Goal: Information Seeking & Learning: Learn about a topic

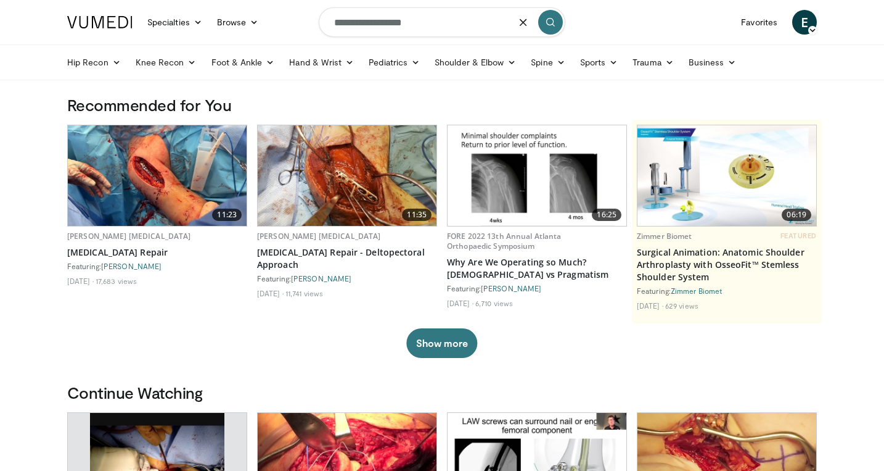
type input "**********"
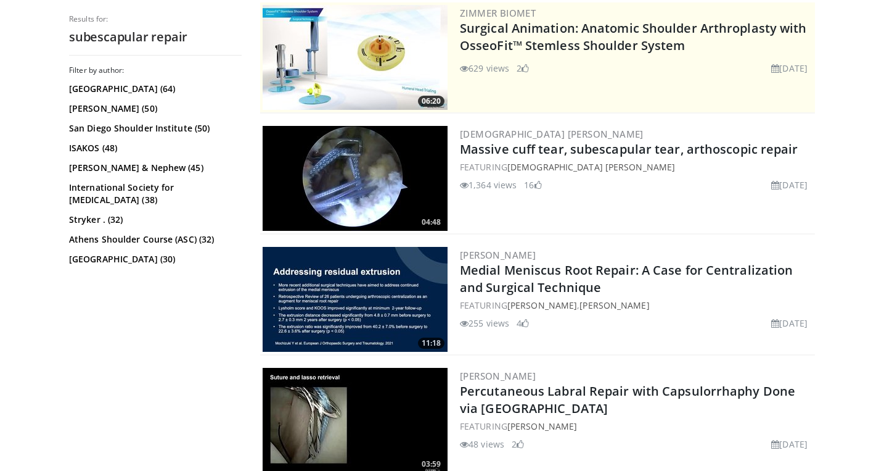
scroll to position [247, 0]
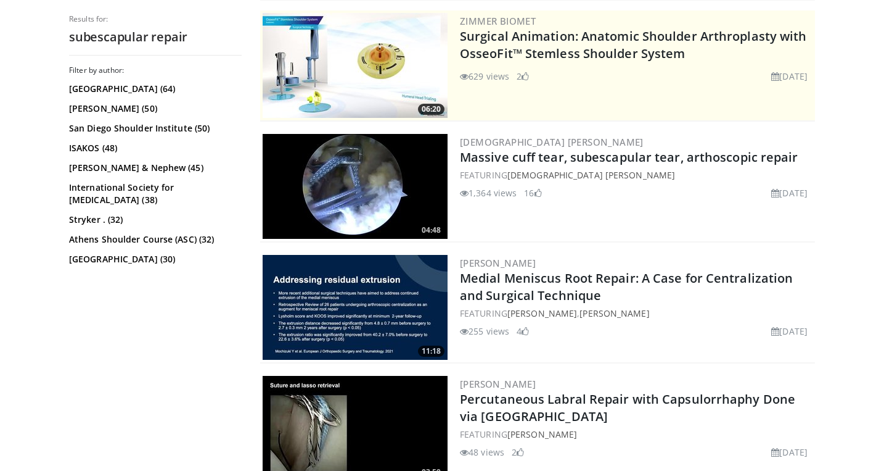
click at [384, 163] on img at bounding box center [355, 186] width 185 height 105
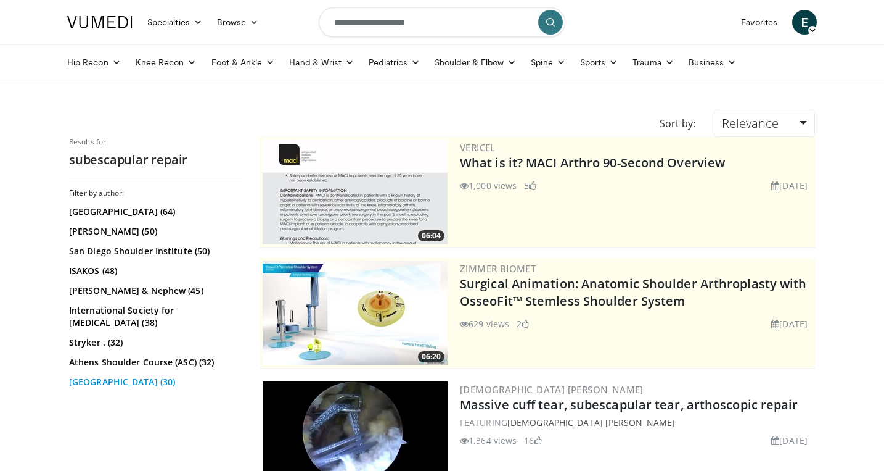
scroll to position [0, 0]
drag, startPoint x: 398, startPoint y: 21, endPoint x: 467, endPoint y: 22, distance: 69.1
click at [467, 22] on input "**********" at bounding box center [442, 22] width 247 height 30
type input "**********"
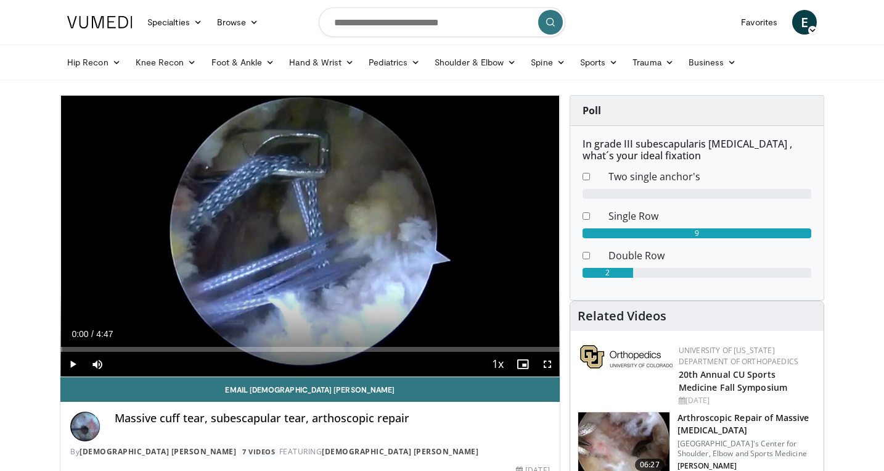
click at [75, 361] on span "Video Player" at bounding box center [72, 364] width 25 height 25
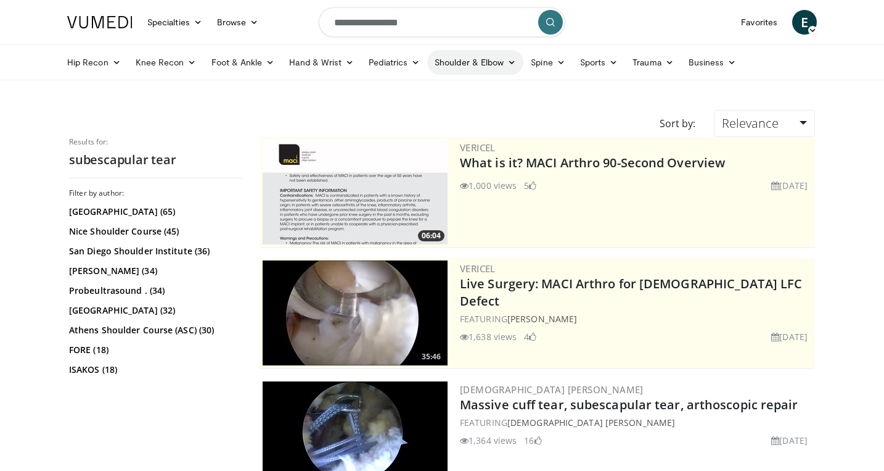
click at [463, 60] on link "Shoulder & Elbow" at bounding box center [475, 62] width 96 height 25
click at [406, 114] on link "Shoulder" at bounding box center [450, 111] width 147 height 20
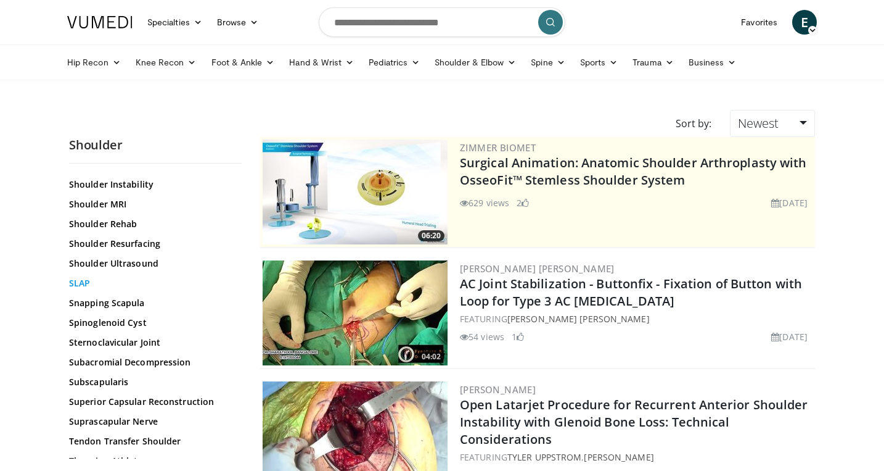
scroll to position [1279, 0]
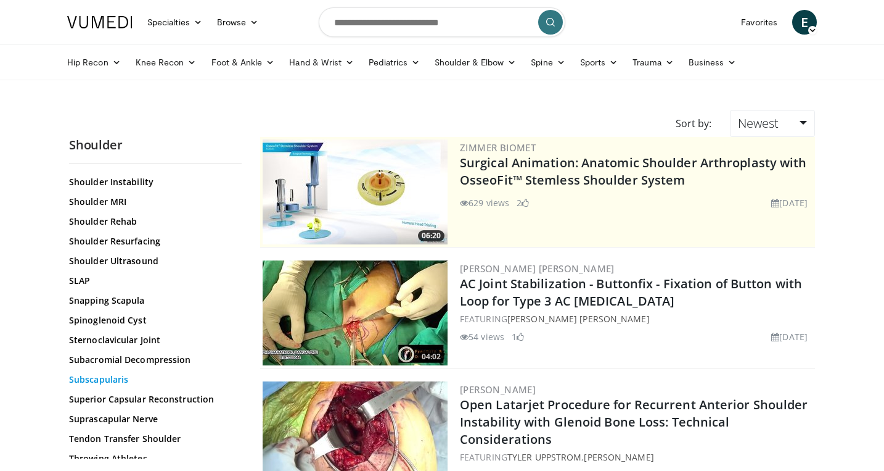
click at [102, 376] on link "Subscapularis" at bounding box center [152, 379] width 167 height 12
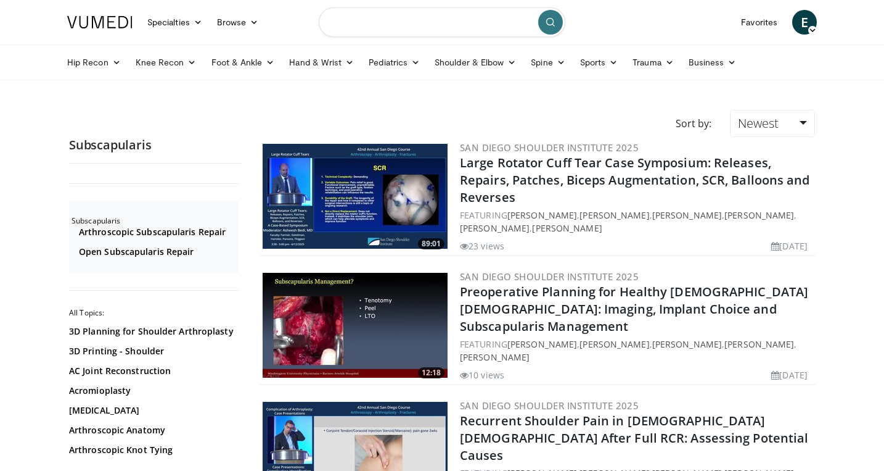
click at [402, 27] on input "Search topics, interventions" at bounding box center [442, 22] width 247 height 30
type input "**********"
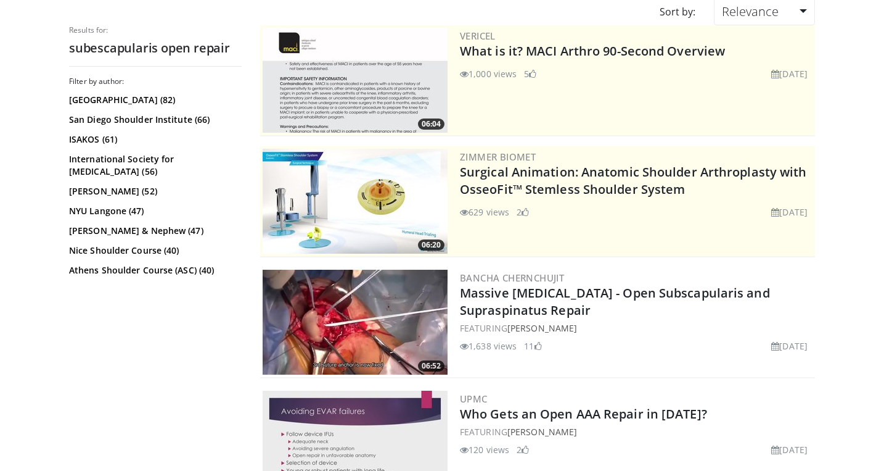
scroll to position [125, 0]
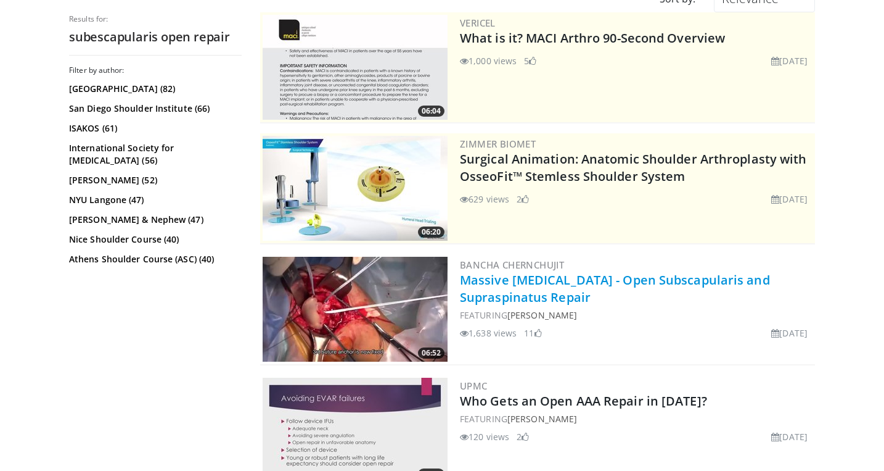
click at [551, 279] on link "Massive Rotator Cuff Repair - Open Subscapularis and Supraspinatus Repair" at bounding box center [615, 288] width 310 height 34
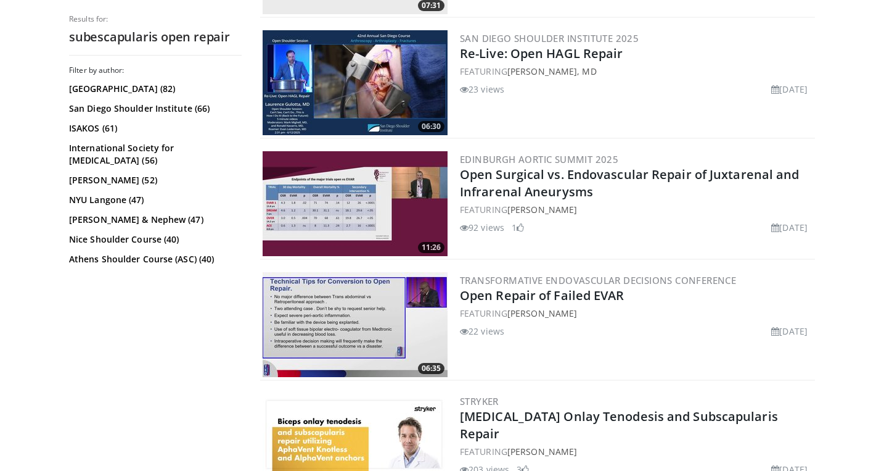
scroll to position [595, 0]
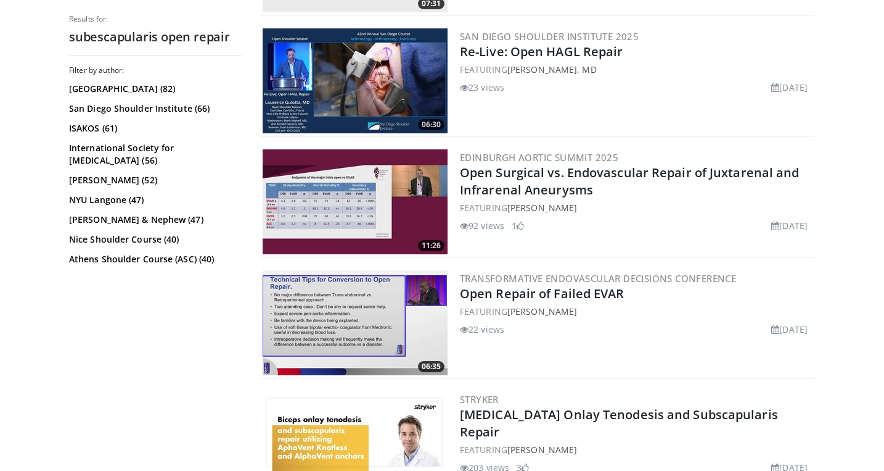
click at [376, 322] on img at bounding box center [355, 322] width 185 height 105
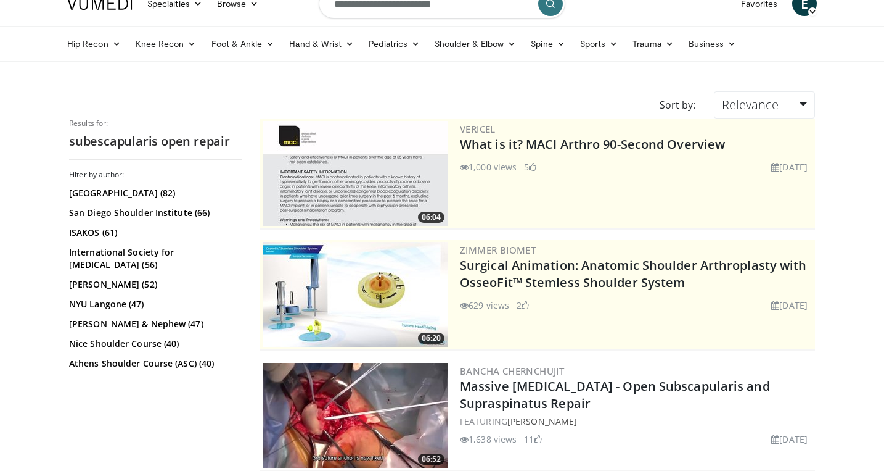
scroll to position [23, 0]
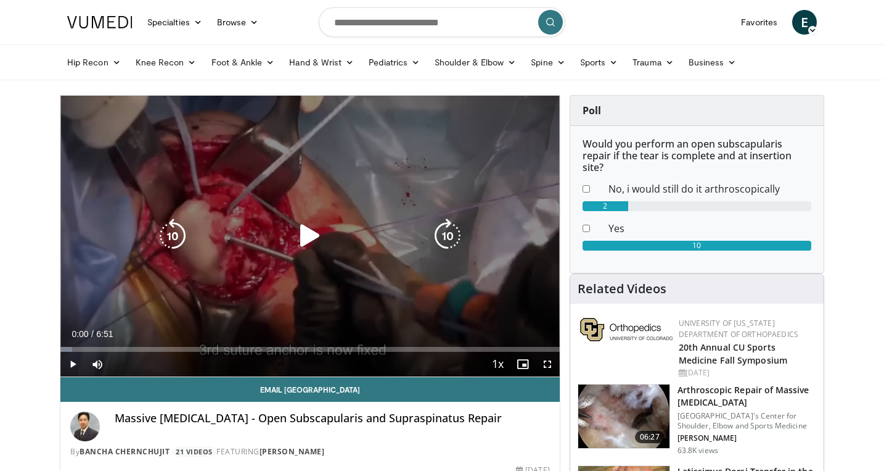
click at [306, 232] on icon "Video Player" at bounding box center [310, 235] width 35 height 35
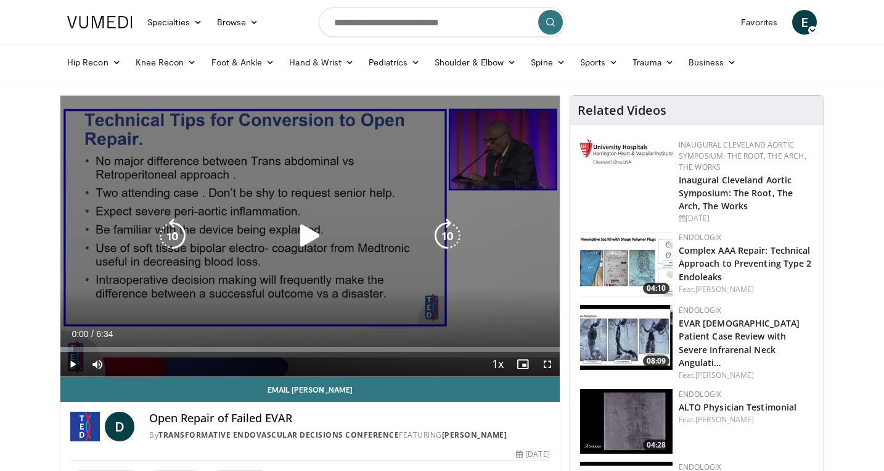
click at [313, 233] on icon "Video Player" at bounding box center [310, 235] width 35 height 35
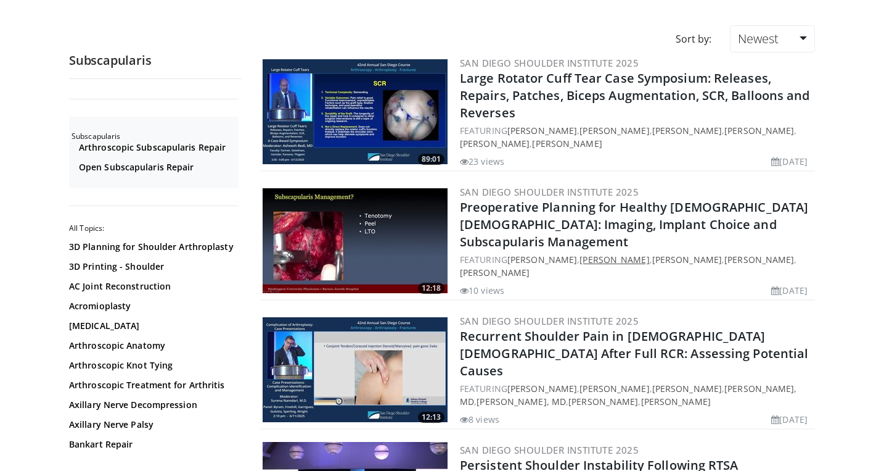
scroll to position [86, 0]
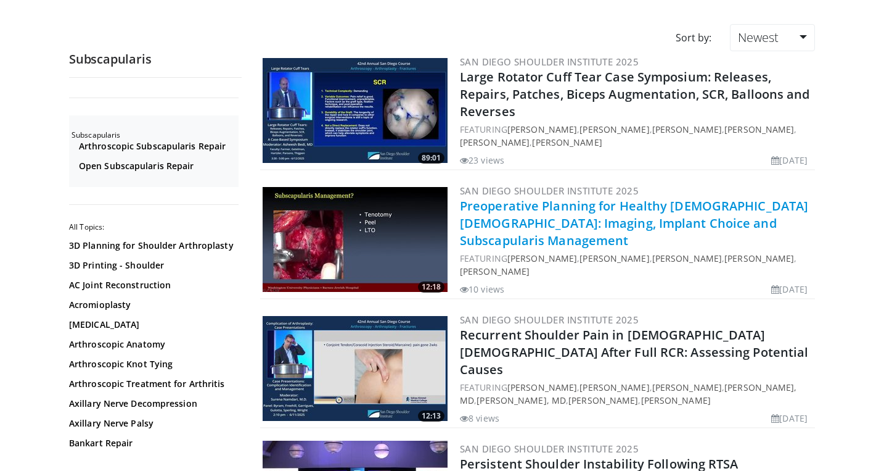
click at [561, 216] on link "Preoperative Planning for Healthy [DEMOGRAPHIC_DATA] [DEMOGRAPHIC_DATA]: Imagin…" at bounding box center [634, 222] width 348 height 51
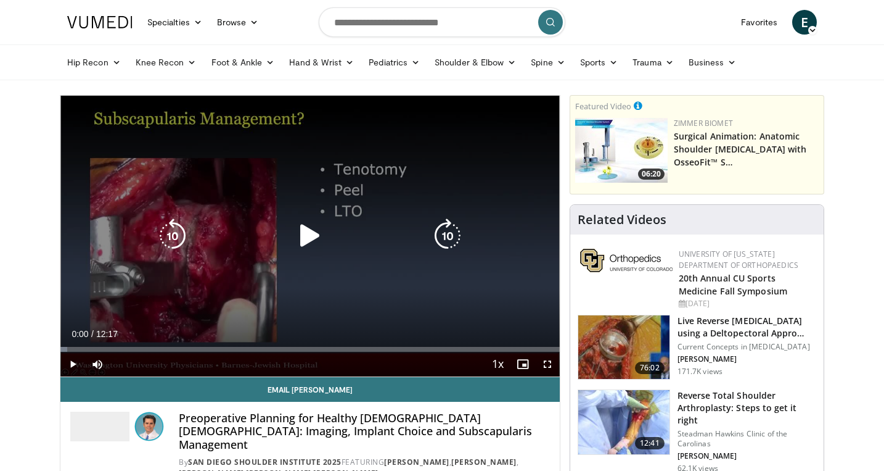
click at [311, 232] on icon "Video Player" at bounding box center [310, 235] width 35 height 35
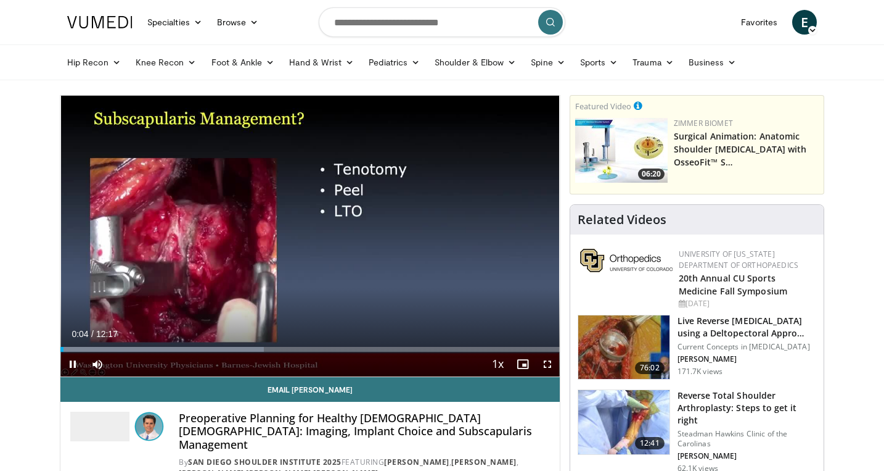
click at [551, 360] on span "Video Player" at bounding box center [547, 364] width 25 height 25
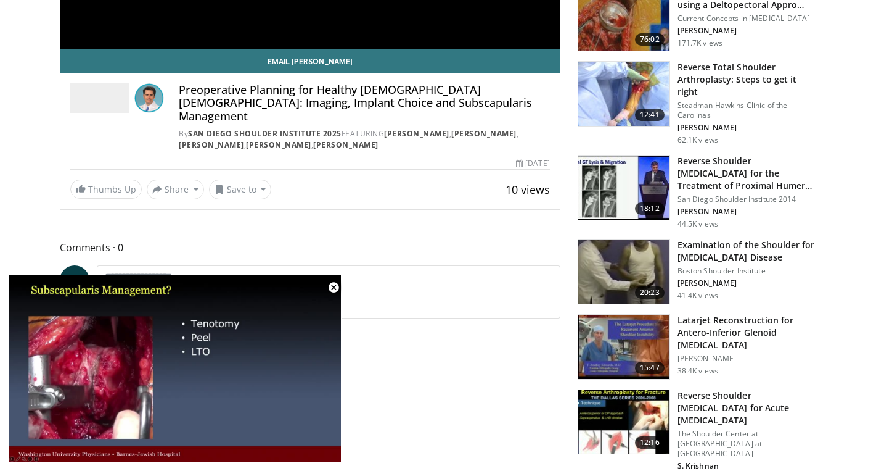
scroll to position [329, 0]
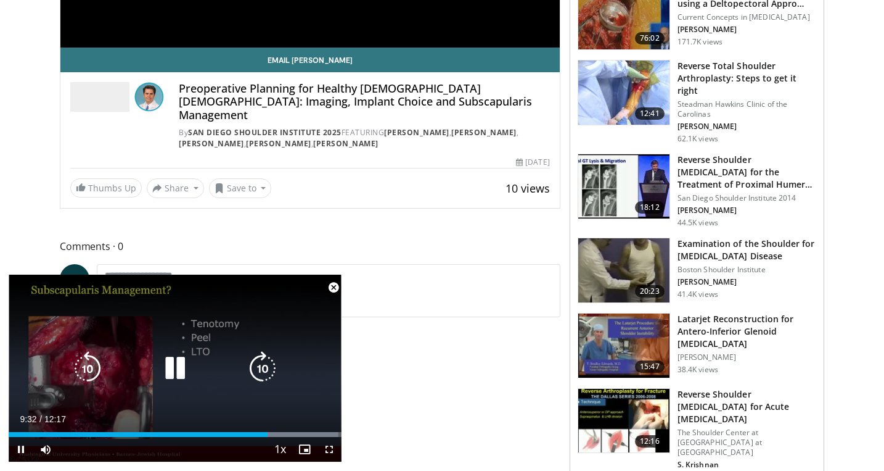
click at [182, 381] on icon "Video Player" at bounding box center [175, 368] width 35 height 35
